Goal: Navigation & Orientation: Understand site structure

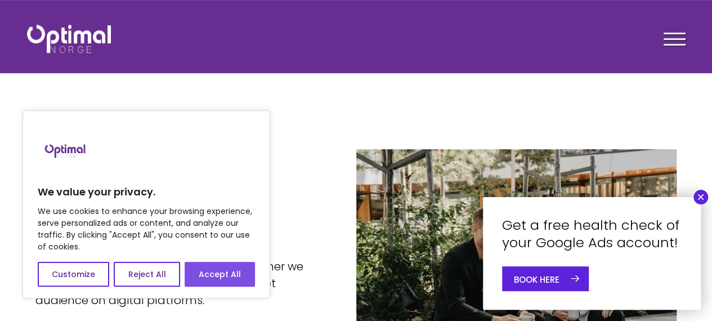
click at [222, 284] on button "Accept All" at bounding box center [220, 274] width 70 height 25
checkbox input "true"
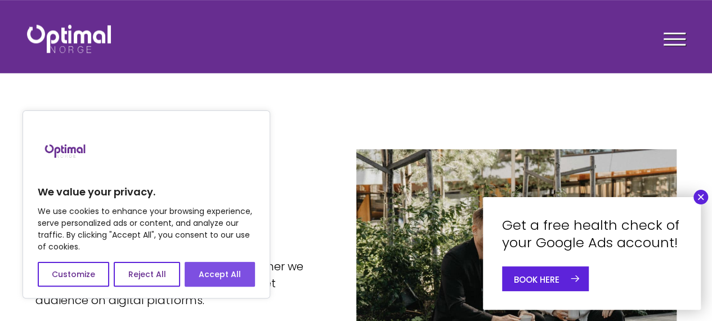
checkbox input "true"
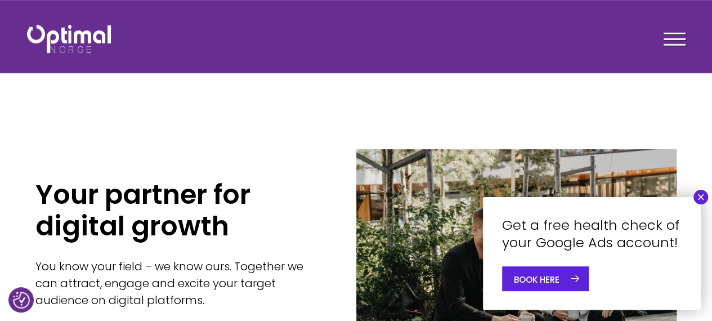
click at [674, 43] on div at bounding box center [675, 41] width 22 height 28
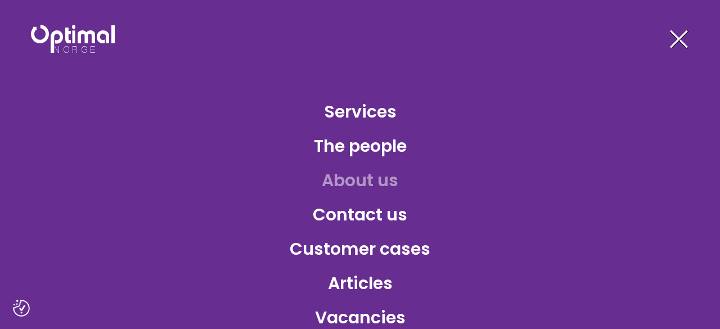
click at [347, 183] on font "About us" at bounding box center [360, 180] width 77 height 24
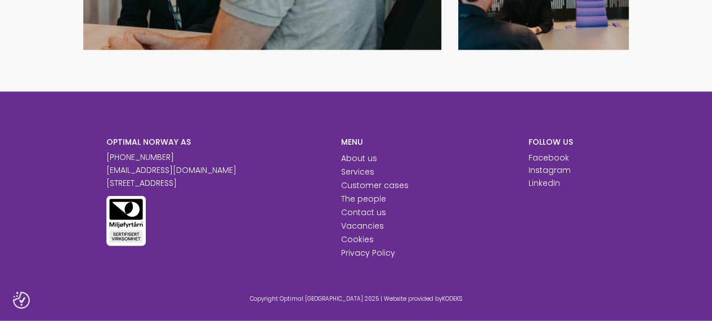
scroll to position [1174, 0]
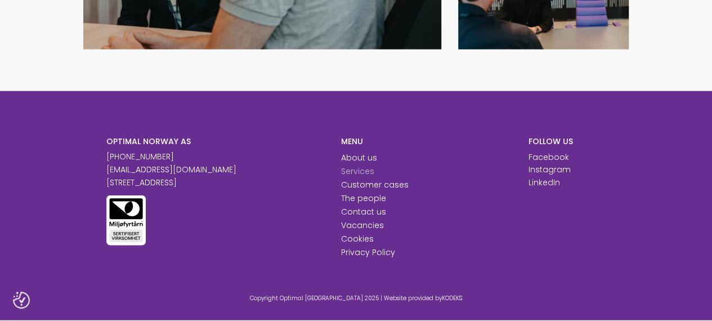
click at [352, 172] on font "Services" at bounding box center [357, 170] width 33 height 11
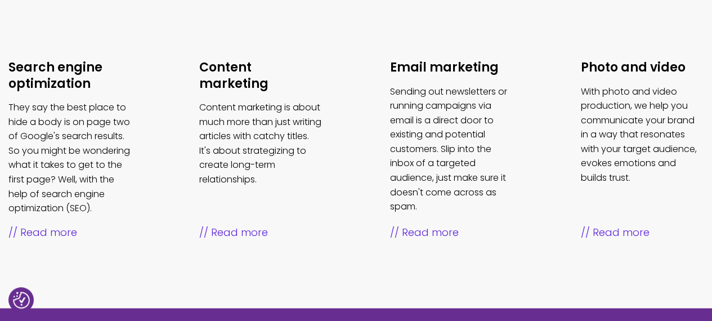
scroll to position [724, 0]
